Goal: Navigation & Orientation: Understand site structure

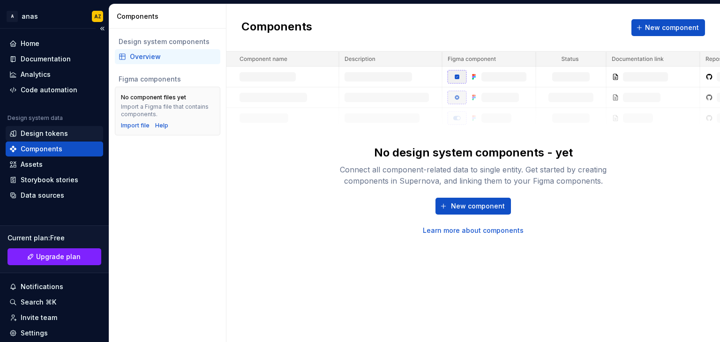
click at [84, 135] on div "Design tokens" at bounding box center [54, 133] width 90 height 9
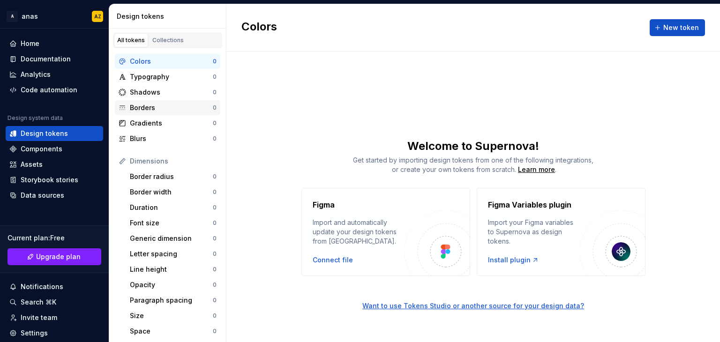
click at [166, 105] on div "Borders" at bounding box center [171, 107] width 83 height 9
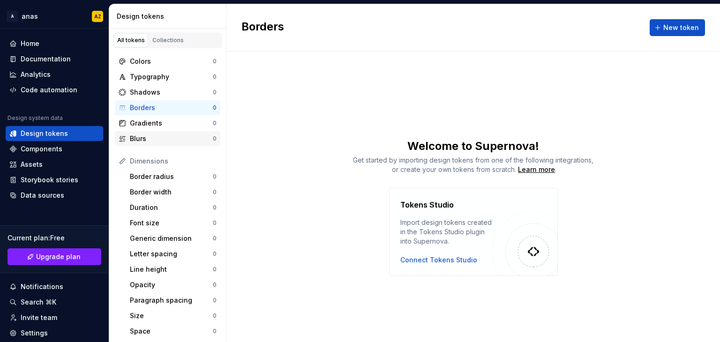
click at [152, 145] on div "Blurs 0" at bounding box center [167, 138] width 105 height 15
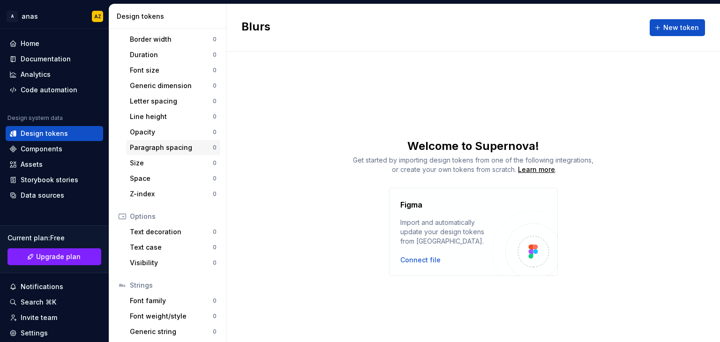
scroll to position [171, 0]
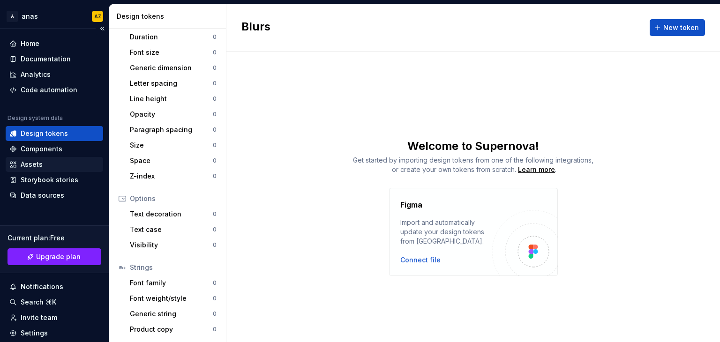
click at [48, 161] on div "Assets" at bounding box center [54, 164] width 90 height 9
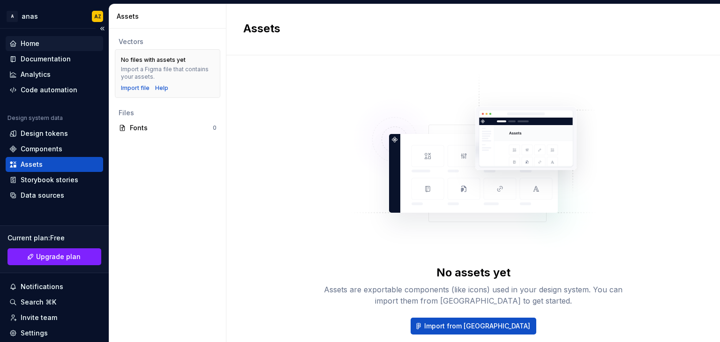
click at [41, 44] on div "Home" at bounding box center [54, 43] width 90 height 9
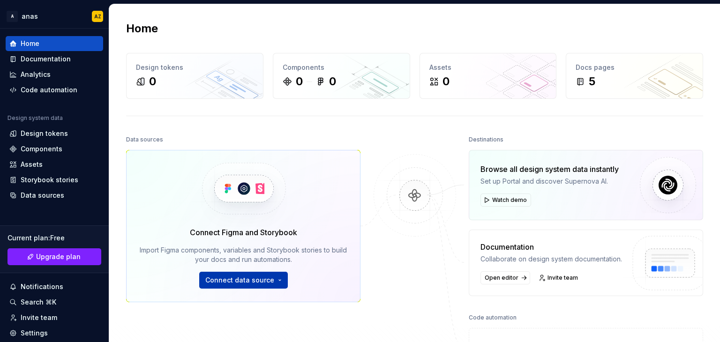
click at [234, 286] on button "Connect data source" at bounding box center [243, 280] width 89 height 17
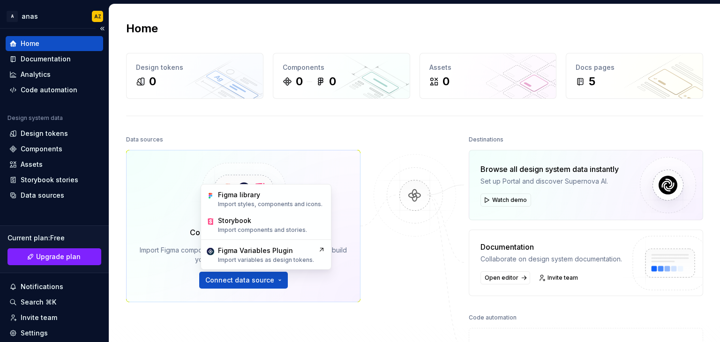
click at [64, 44] on div "Home" at bounding box center [54, 43] width 90 height 9
